Goal: Information Seeking & Learning: Learn about a topic

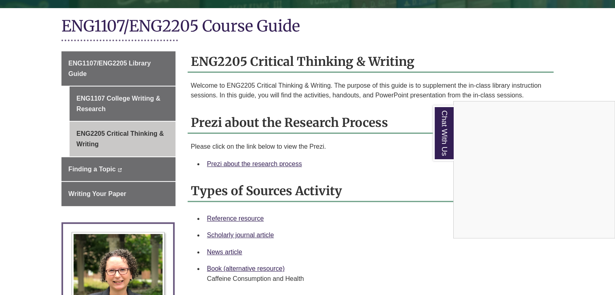
scroll to position [174, 0]
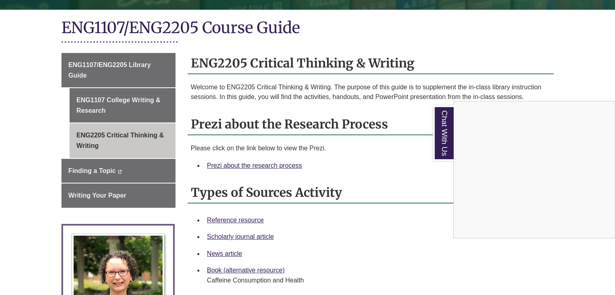
click at [104, 65] on div "Chat With Us" at bounding box center [307, 147] width 615 height 295
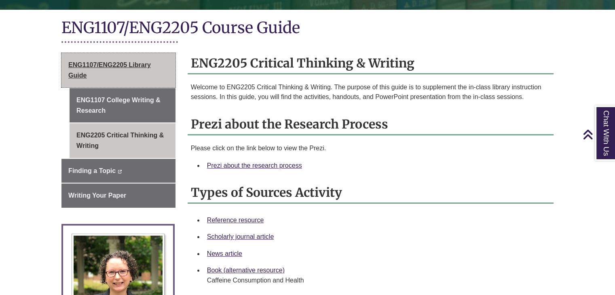
click at [103, 67] on span "ENG1107/ENG2205 Library Guide" at bounding box center [109, 69] width 82 height 17
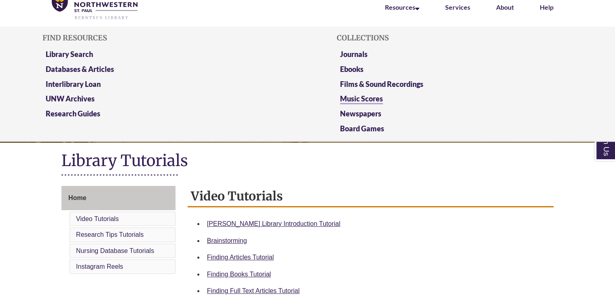
scroll to position [42, 0]
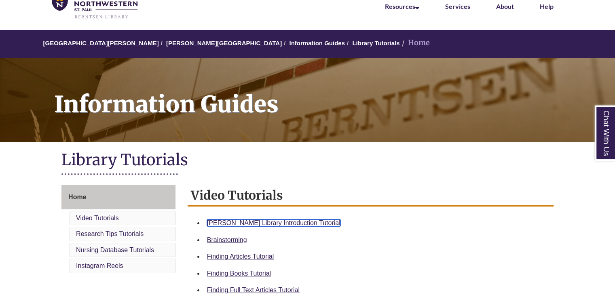
click at [302, 225] on link "Berntsen Library Introduction Tutorial" at bounding box center [273, 222] width 133 height 7
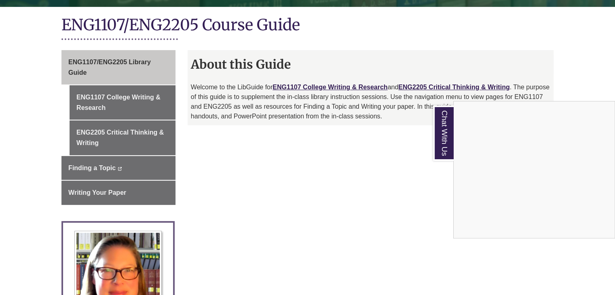
scroll to position [179, 0]
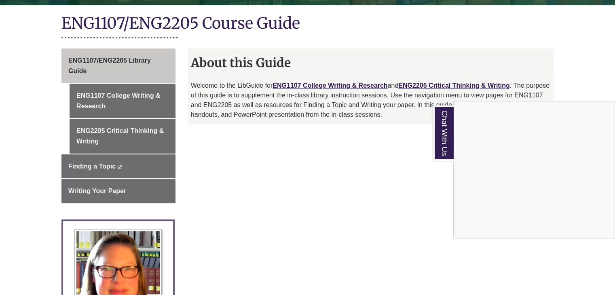
click at [430, 86] on div "Chat With Us" at bounding box center [307, 147] width 615 height 295
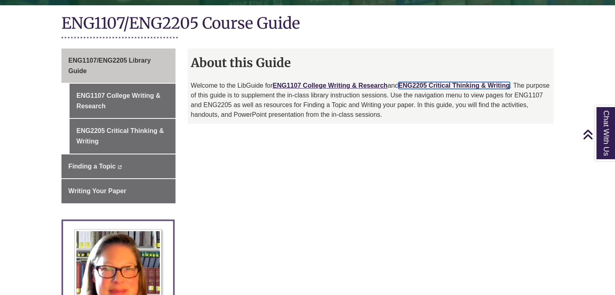
click at [430, 86] on link "ENG2205 Critical Thinking & Writing" at bounding box center [453, 85] width 111 height 7
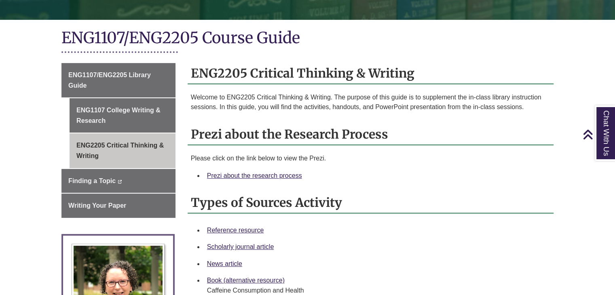
scroll to position [165, 0]
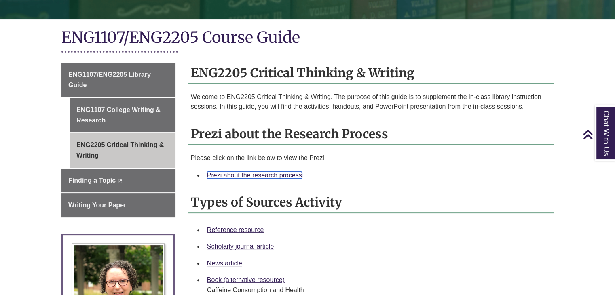
click at [280, 173] on link "Prezi about the research process" at bounding box center [254, 175] width 95 height 7
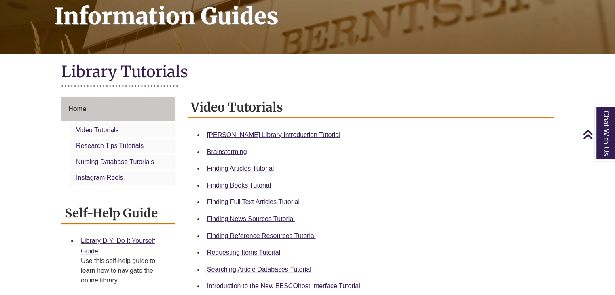
scroll to position [131, 0]
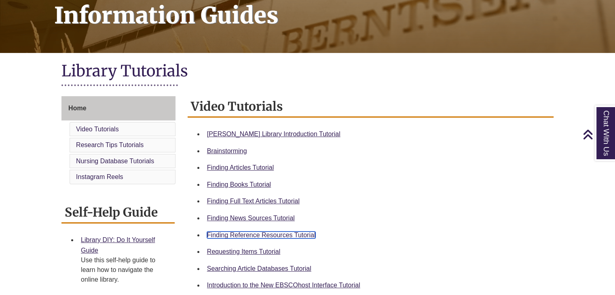
click at [273, 235] on link "Finding Reference Resources Tutorial" at bounding box center [261, 235] width 109 height 7
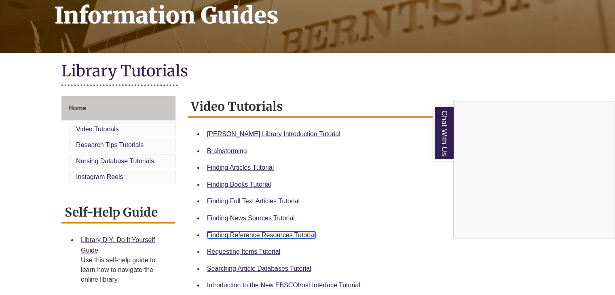
scroll to position [0, 0]
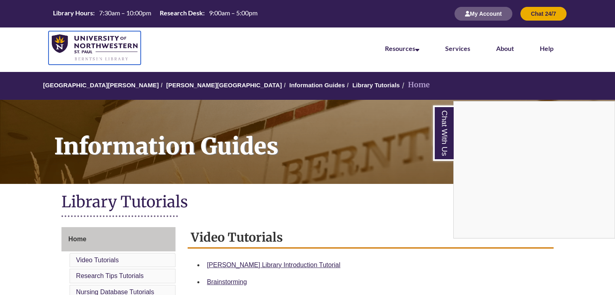
click at [75, 44] on img at bounding box center [95, 47] width 86 height 27
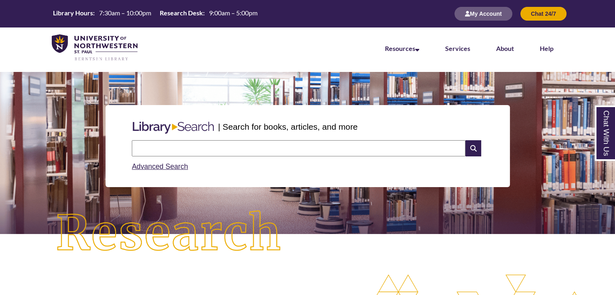
click at [286, 145] on input "text" at bounding box center [298, 148] width 333 height 16
type input "*****"
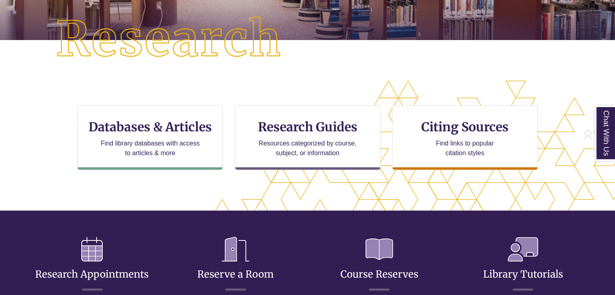
scroll to position [206, 546]
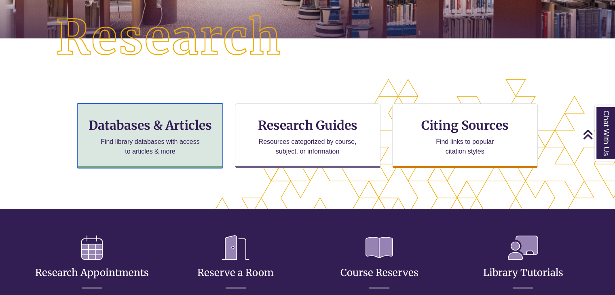
click at [172, 134] on div "Databases & Articles Find library databases with access to articles & more" at bounding box center [150, 135] width 146 height 65
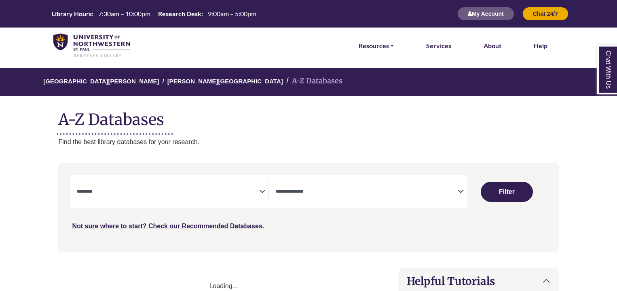
select select "Database Subject Filter"
select select "Database Types Filter"
select select "Database Subject Filter"
select select "Database Types Filter"
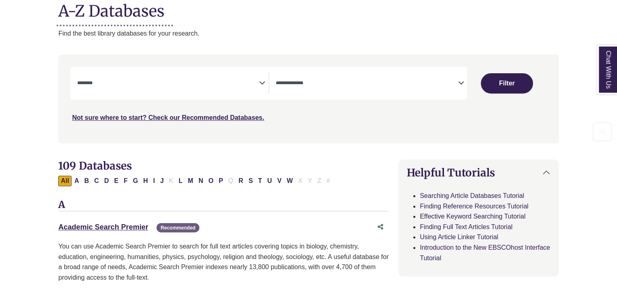
scroll to position [109, 0]
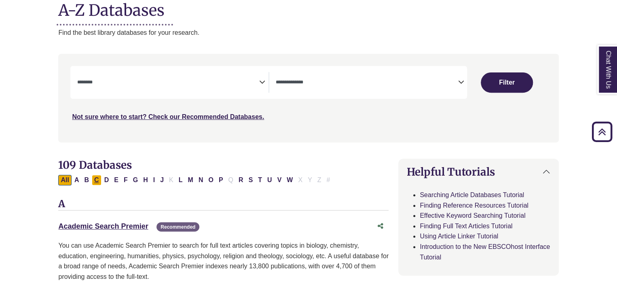
click at [99, 179] on button "C" at bounding box center [97, 180] width 10 height 11
select select "Database Subject Filter"
select select "Database Types Filter"
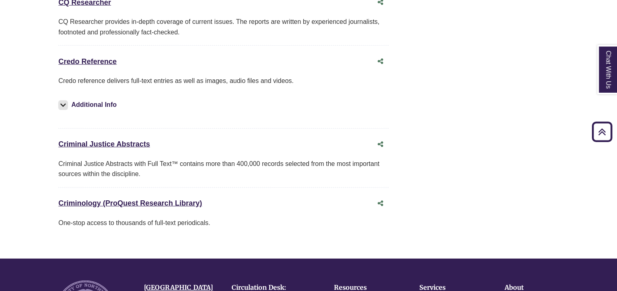
scroll to position [1036, 0]
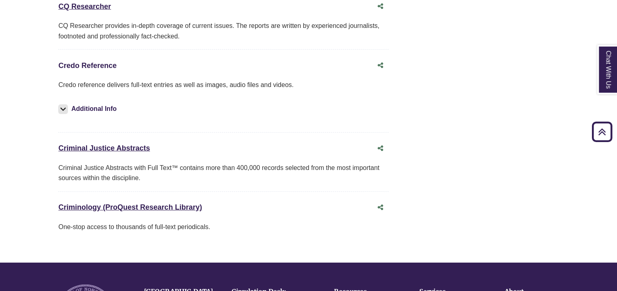
click at [101, 63] on link "Credo Reference This link opens in a new window" at bounding box center [87, 65] width 58 height 8
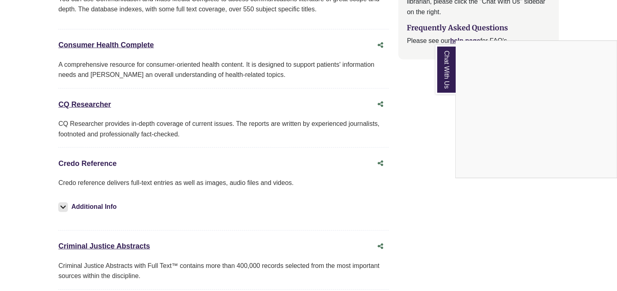
scroll to position [938, 0]
click at [96, 44] on div "Chat With Us" at bounding box center [308, 145] width 617 height 291
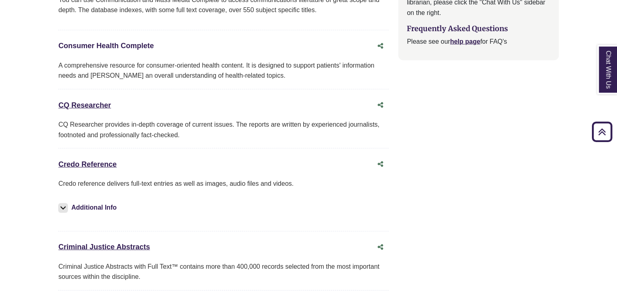
click at [96, 44] on link "Consumer Health Complete This link opens in a new window" at bounding box center [105, 46] width 95 height 8
